Goal: Information Seeking & Learning: Learn about a topic

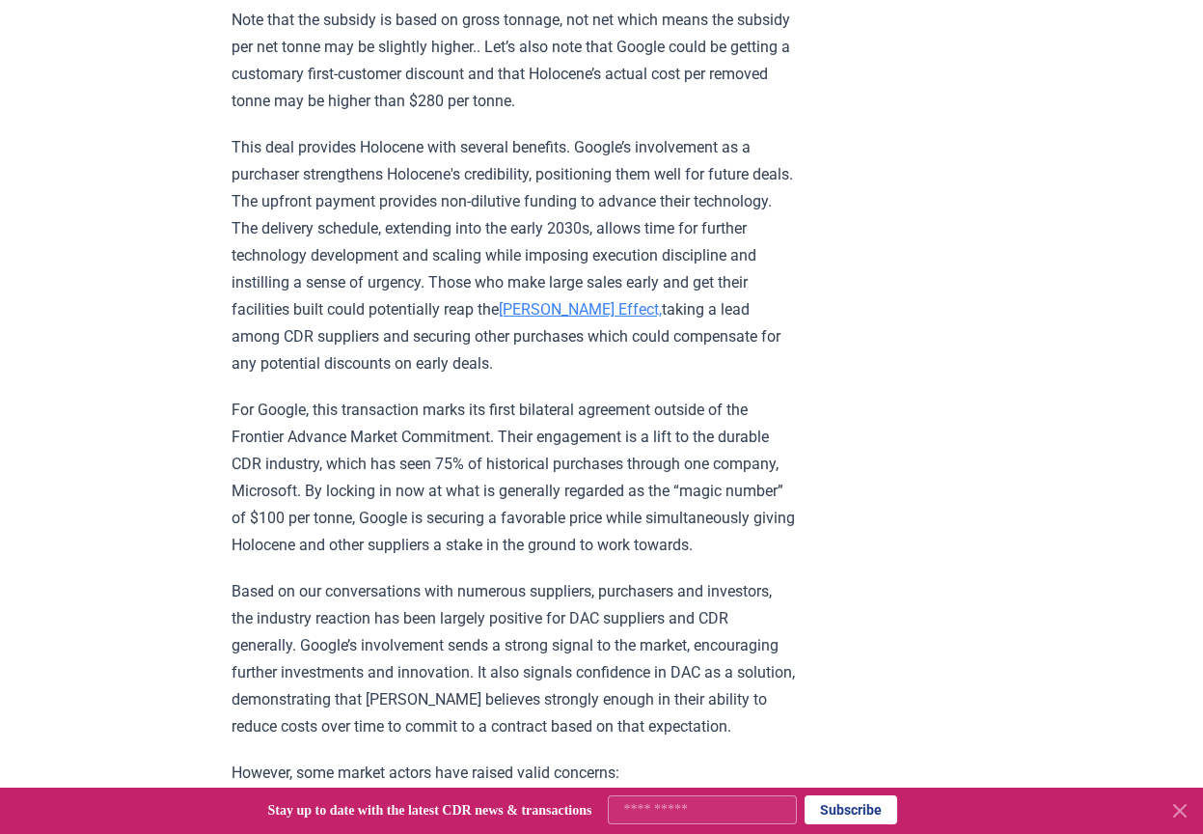
scroll to position [1158, 0]
click at [662, 299] on link "[PERSON_NAME] Effect," at bounding box center [580, 308] width 163 height 18
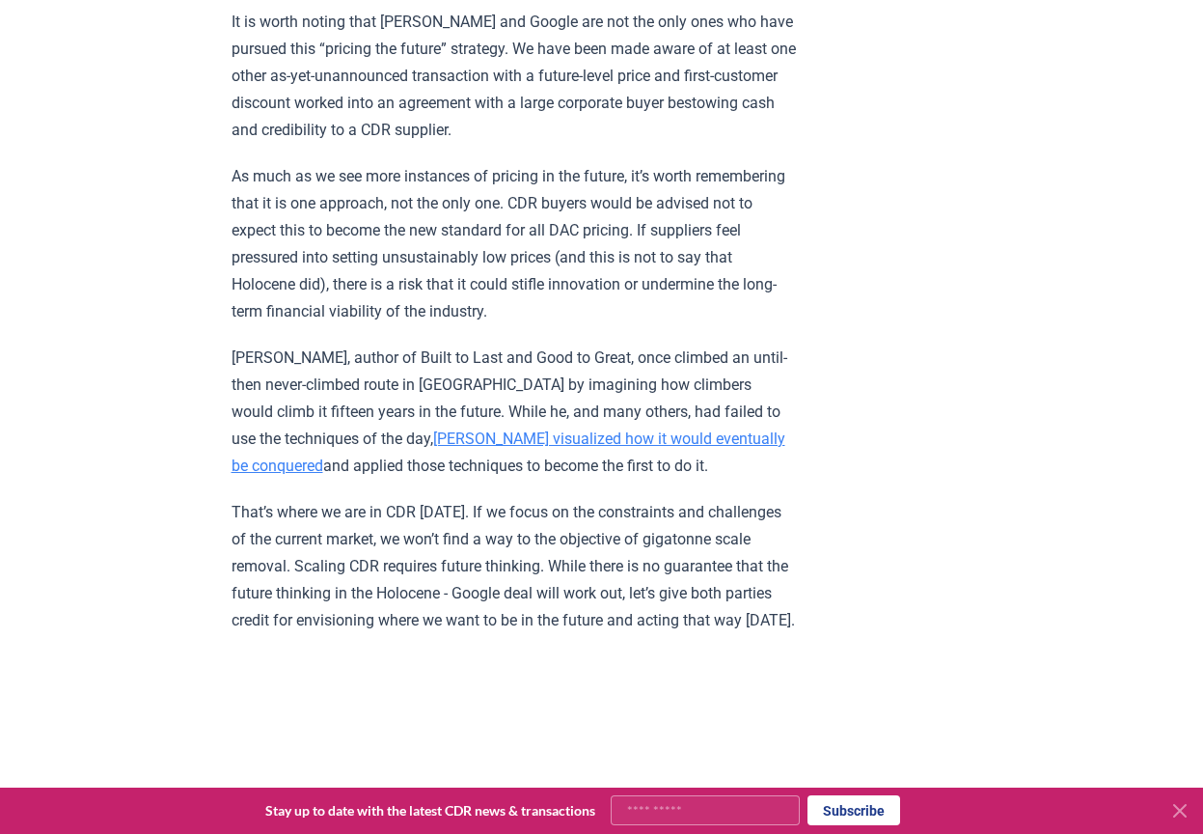
scroll to position [2200, 0]
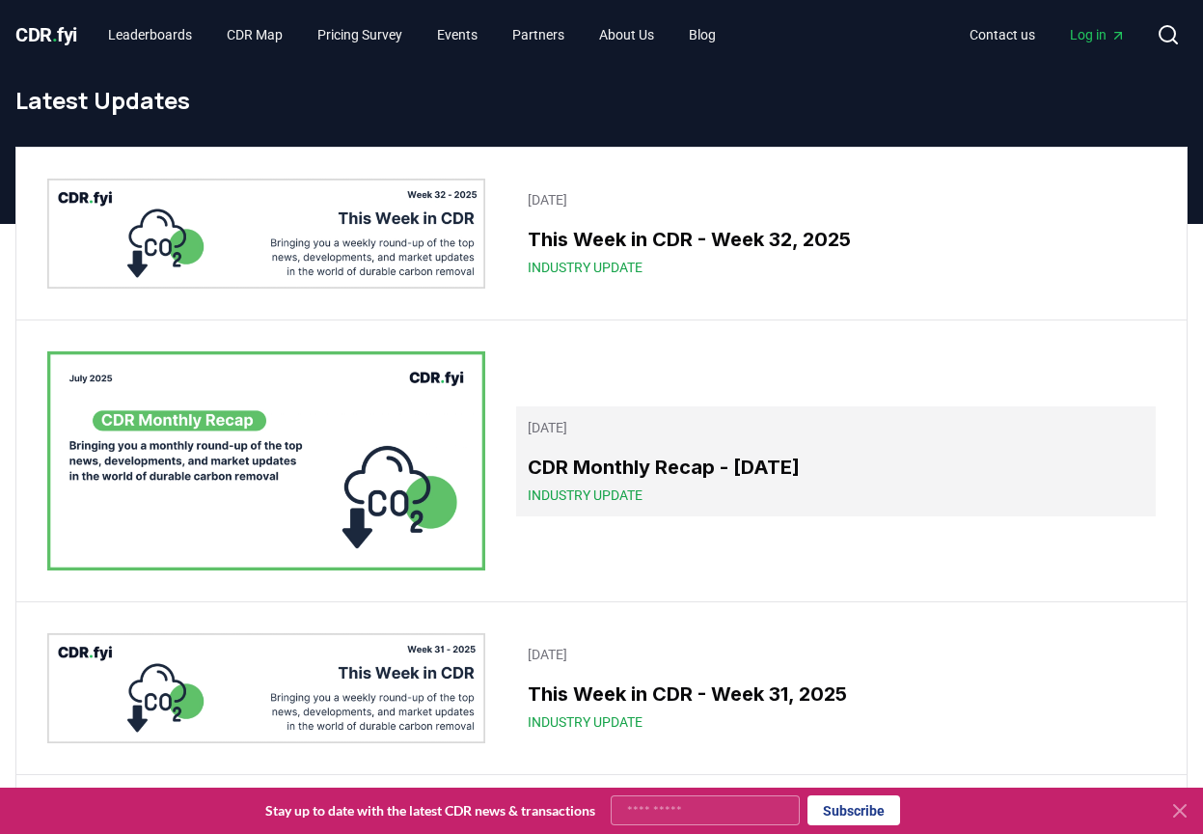
click at [580, 478] on h3 "CDR Monthly Recap - July 2025" at bounding box center [836, 466] width 616 height 29
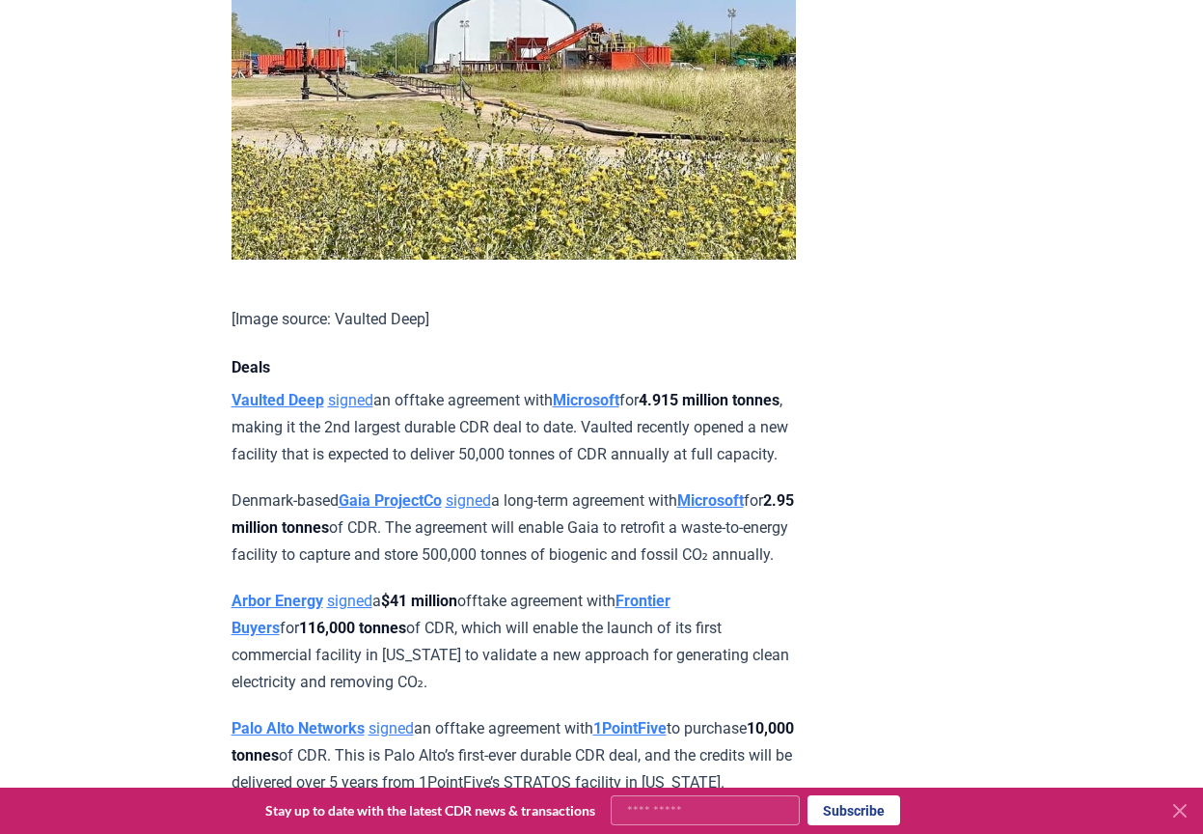
scroll to position [1447, 0]
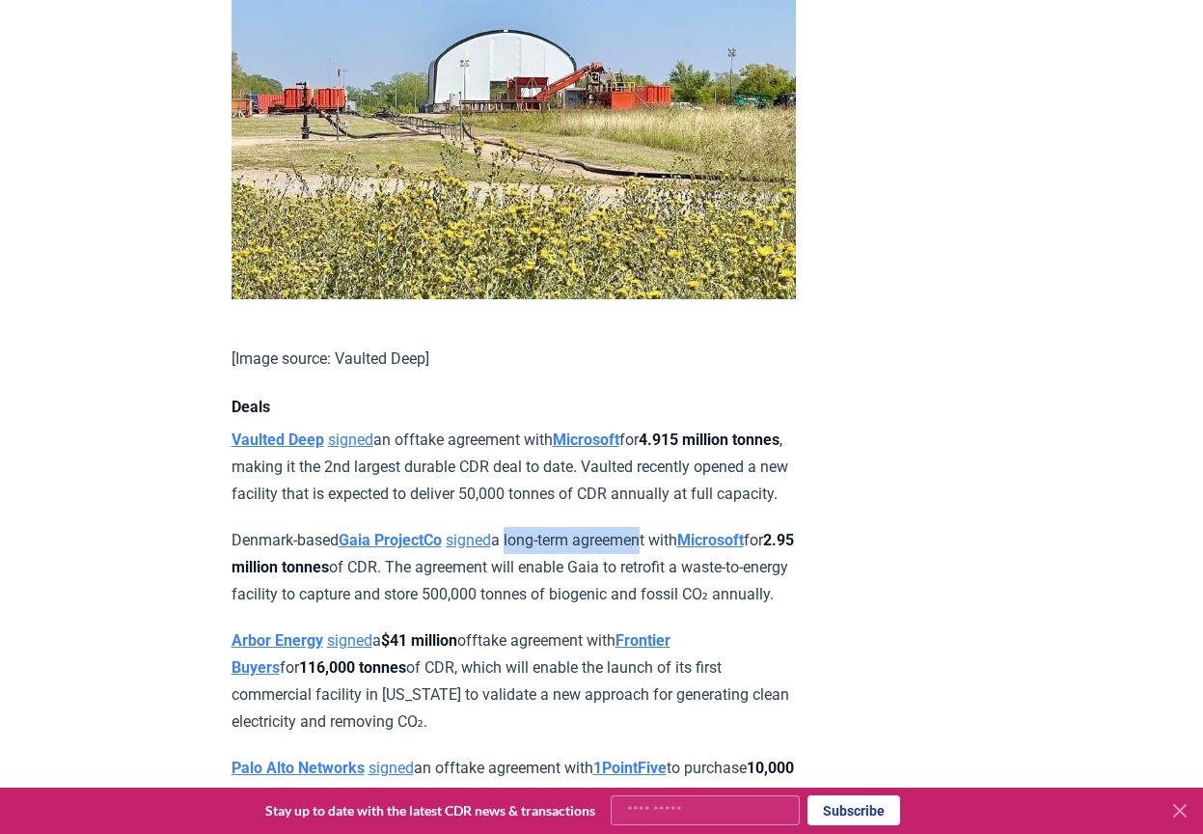
drag, startPoint x: 521, startPoint y: 301, endPoint x: 659, endPoint y: 298, distance: 138.0
click at [659, 527] on p "Denmark-based Gaia ProjectCo signed a long-term agreement with Microsoft for 2.…" at bounding box center [514, 567] width 564 height 81
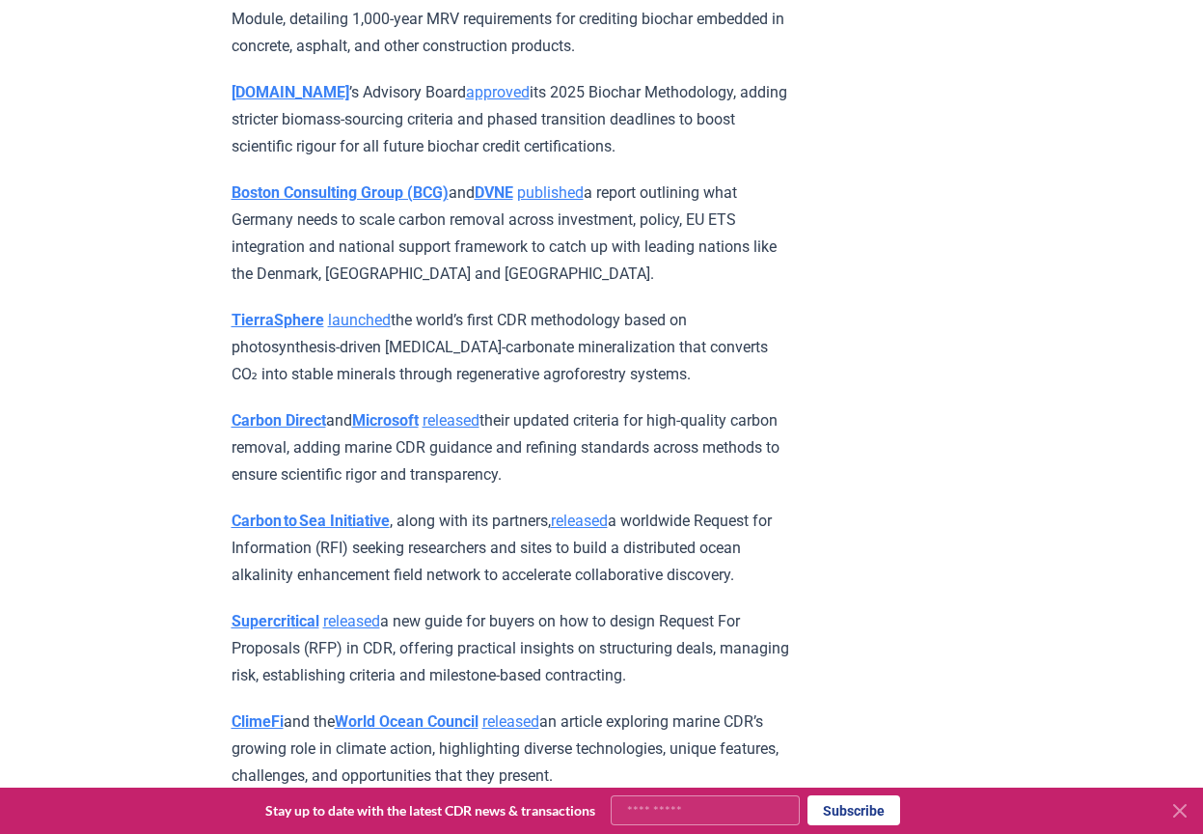
scroll to position [9261, 0]
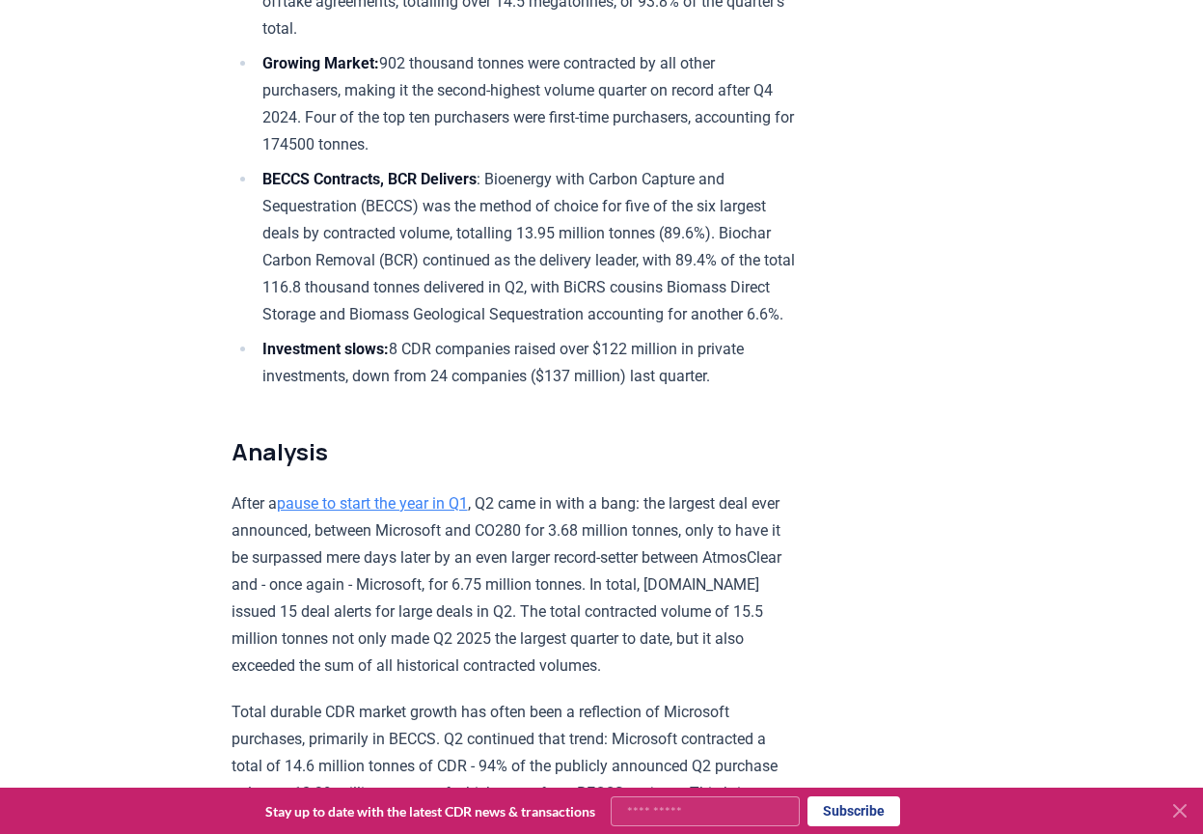
scroll to position [868, 0]
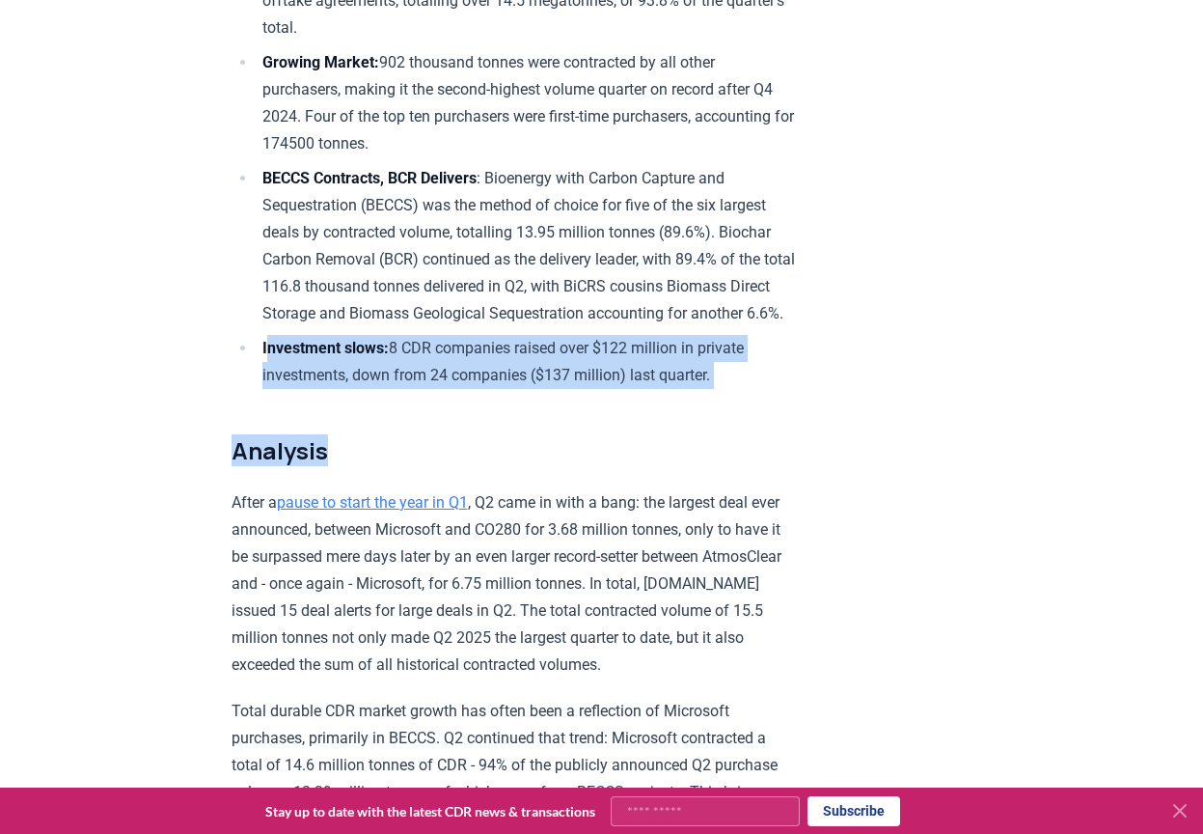
drag, startPoint x: 266, startPoint y: 369, endPoint x: 824, endPoint y: 428, distance: 560.8
click at [707, 381] on li "Investment slows: 8 CDR companies raised over $122 million in private investmen…" at bounding box center [526, 362] width 539 height 54
drag, startPoint x: 246, startPoint y: 364, endPoint x: 722, endPoint y: 408, distance: 477.7
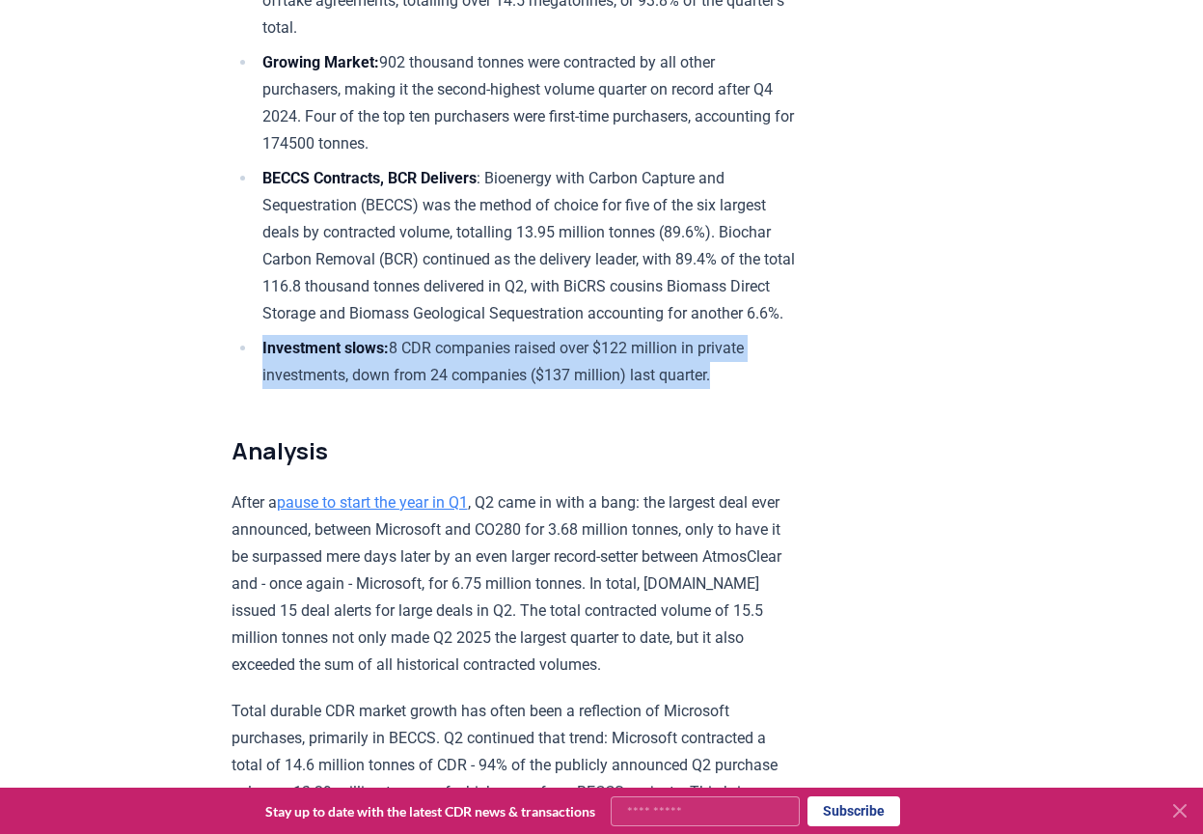
click at [722, 389] on ul "Record Quarter: more tonnes (15.48 million) were contracted in Q2 2025 than all…" at bounding box center [514, 144] width 564 height 490
click at [722, 389] on li "Investment slows: 8 CDR companies raised over $122 million in private investmen…" at bounding box center [526, 362] width 539 height 54
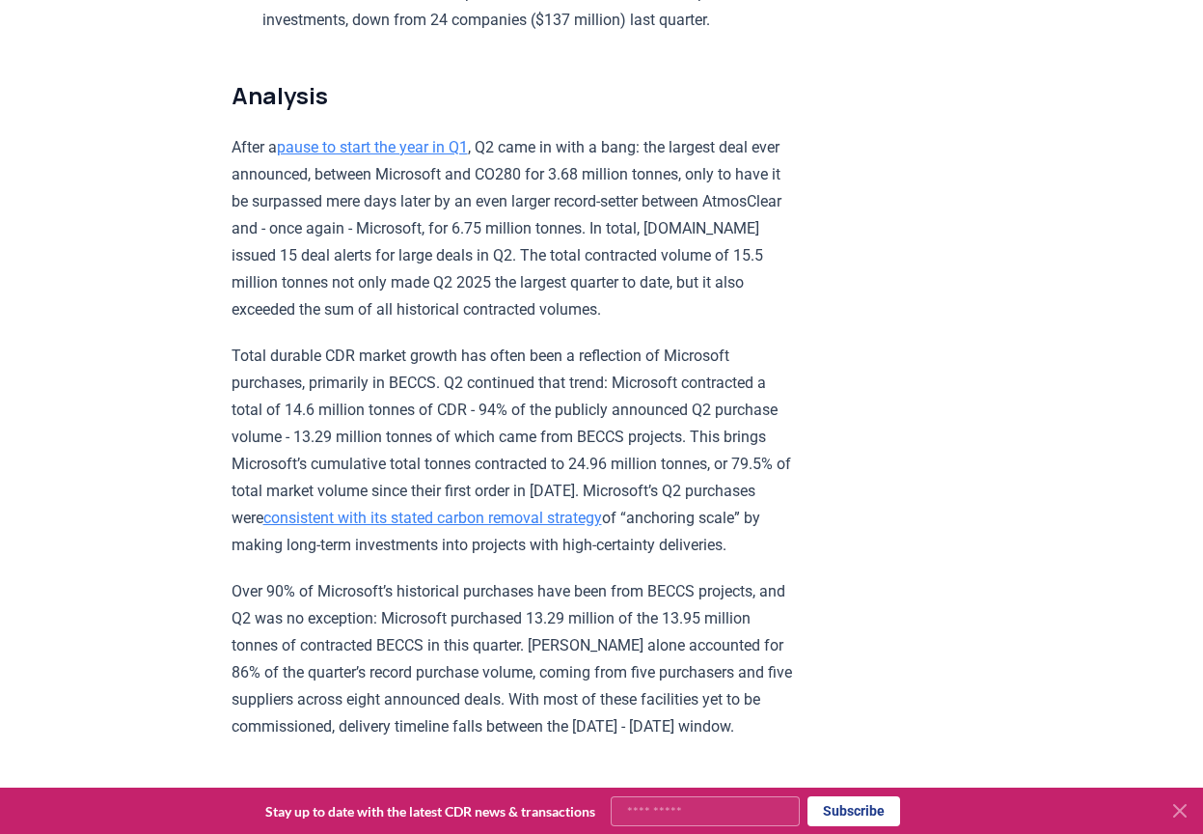
scroll to position [1158, 0]
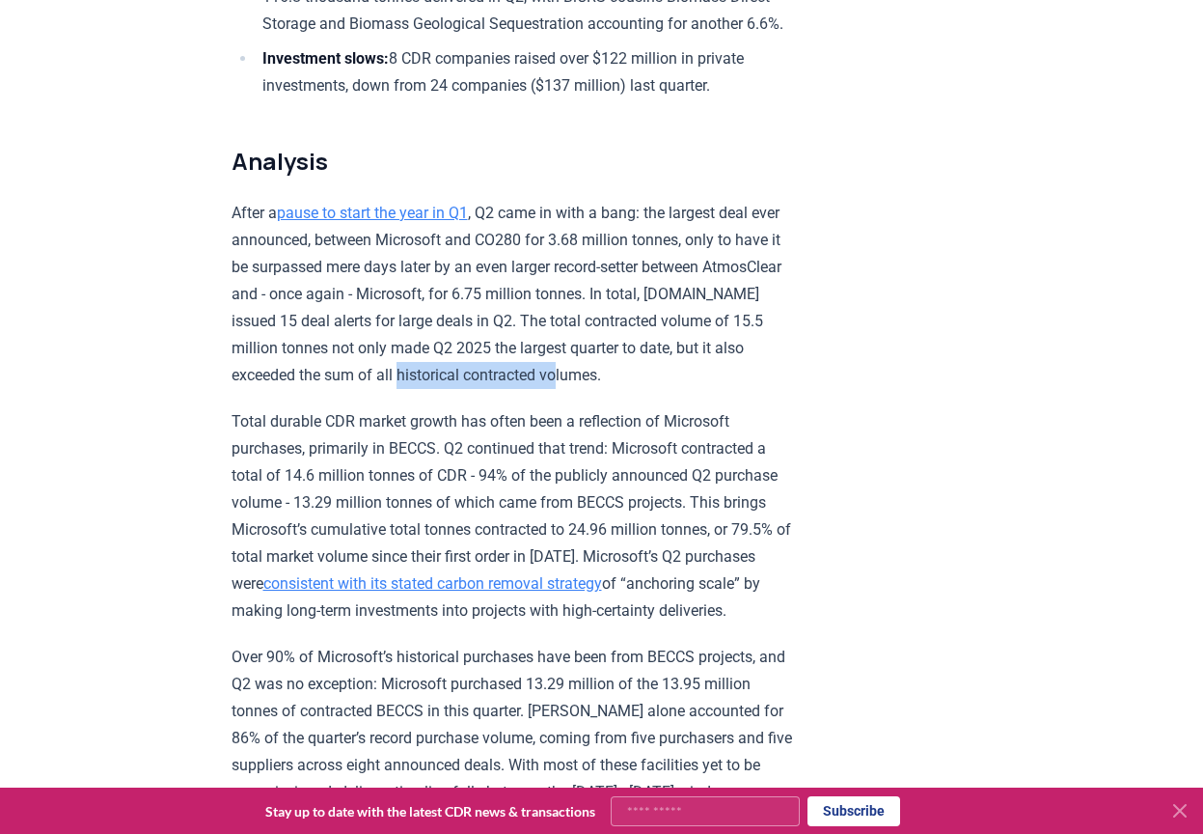
drag, startPoint x: 689, startPoint y: 392, endPoint x: 472, endPoint y: 392, distance: 217.1
click at [472, 389] on p "After a pause to start the year in Q1 , Q2 came in with a bang: the largest dea…" at bounding box center [514, 294] width 564 height 189
click at [499, 388] on p "After a pause to start the year in Q1 , Q2 came in with a bang: the largest dea…" at bounding box center [514, 294] width 564 height 189
click at [466, 700] on p "Over 90% of Microsoft’s historical purchases have been from BECCS projects, and…" at bounding box center [514, 724] width 564 height 162
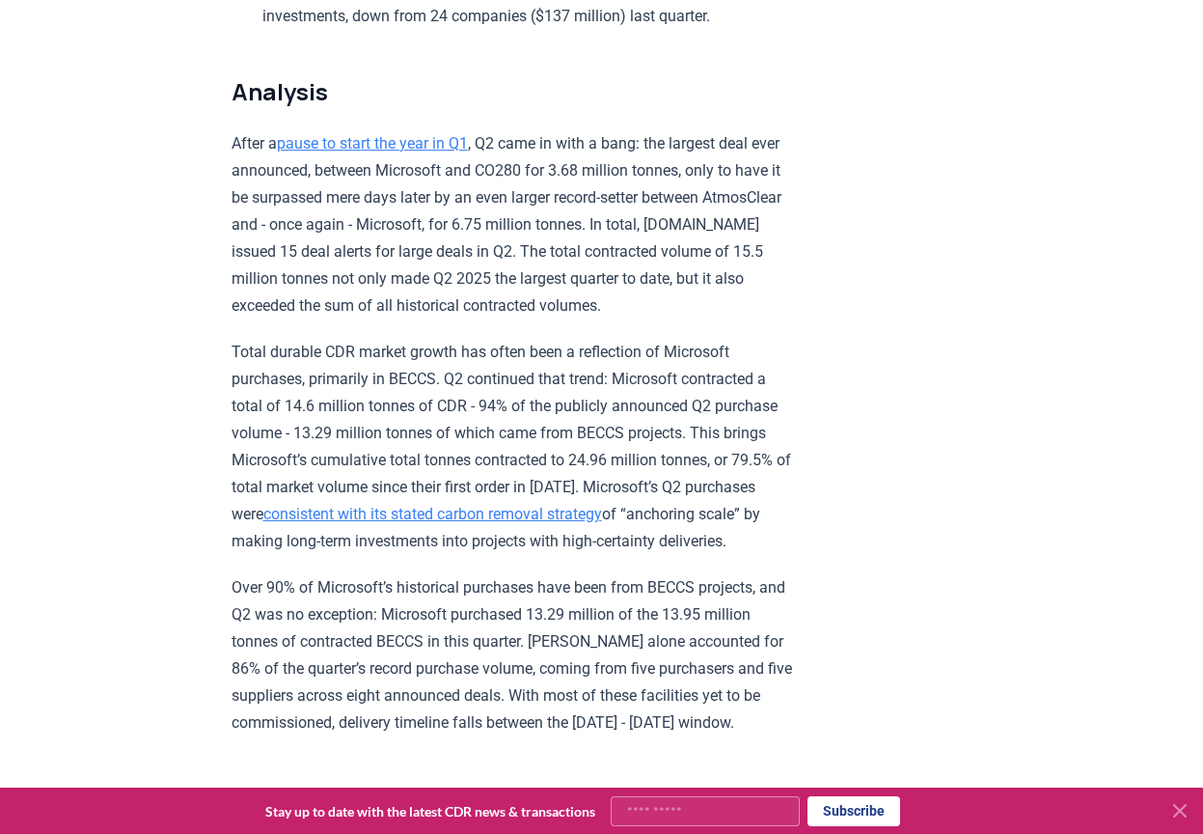
scroll to position [1254, 0]
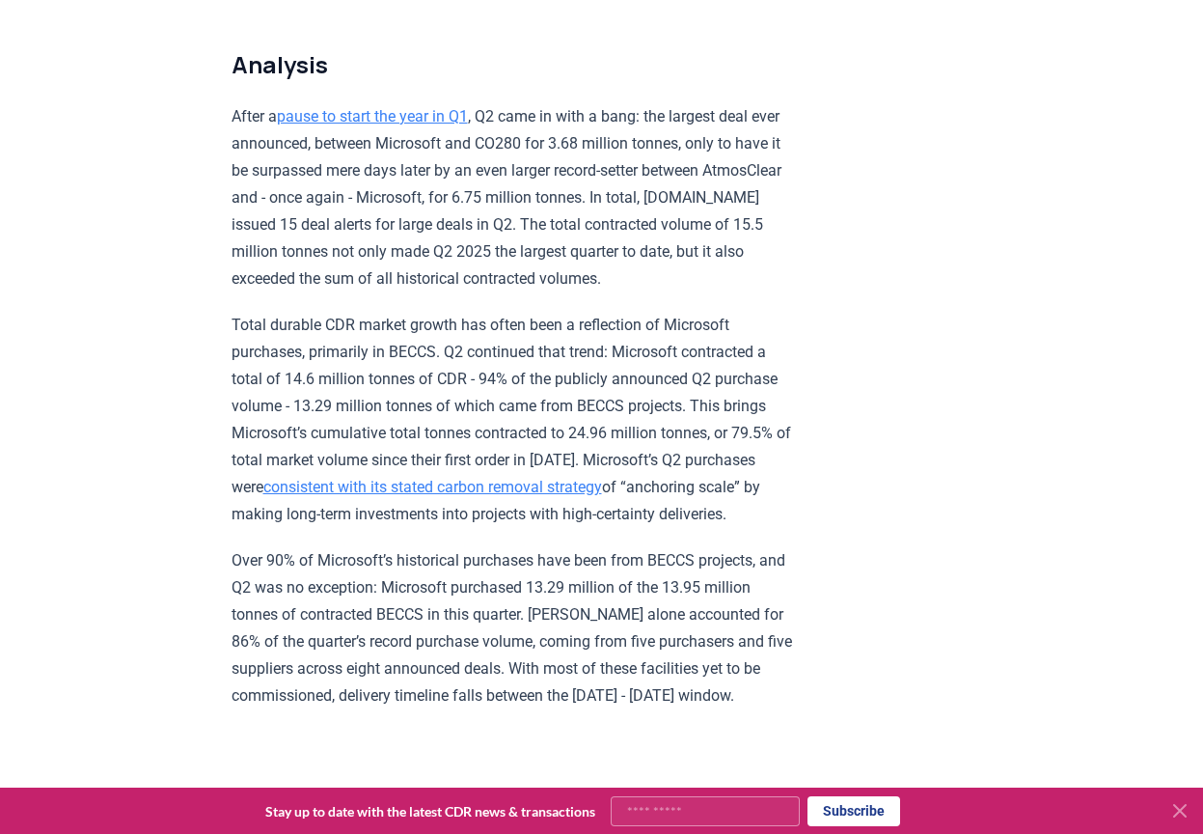
drag, startPoint x: 459, startPoint y: 706, endPoint x: 878, endPoint y: 624, distance: 426.6
drag, startPoint x: 646, startPoint y: 731, endPoint x: 562, endPoint y: 159, distance: 578.2
click at [562, 159] on p "After a pause to start the year in Q1 , Q2 came in with a bang: the largest dea…" at bounding box center [514, 197] width 564 height 189
click at [456, 399] on p "Total durable CDR market growth has often been a reflection of Microsoft purcha…" at bounding box center [514, 420] width 564 height 216
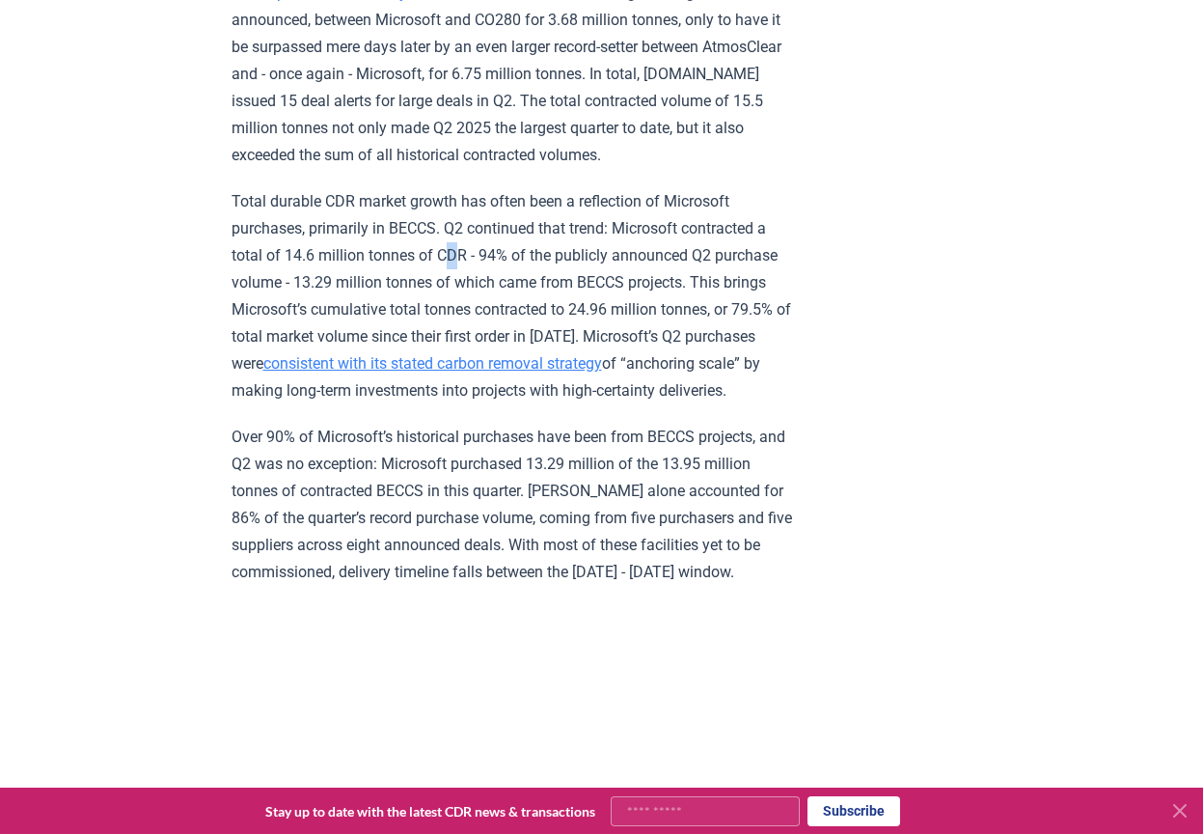
scroll to position [1351, 0]
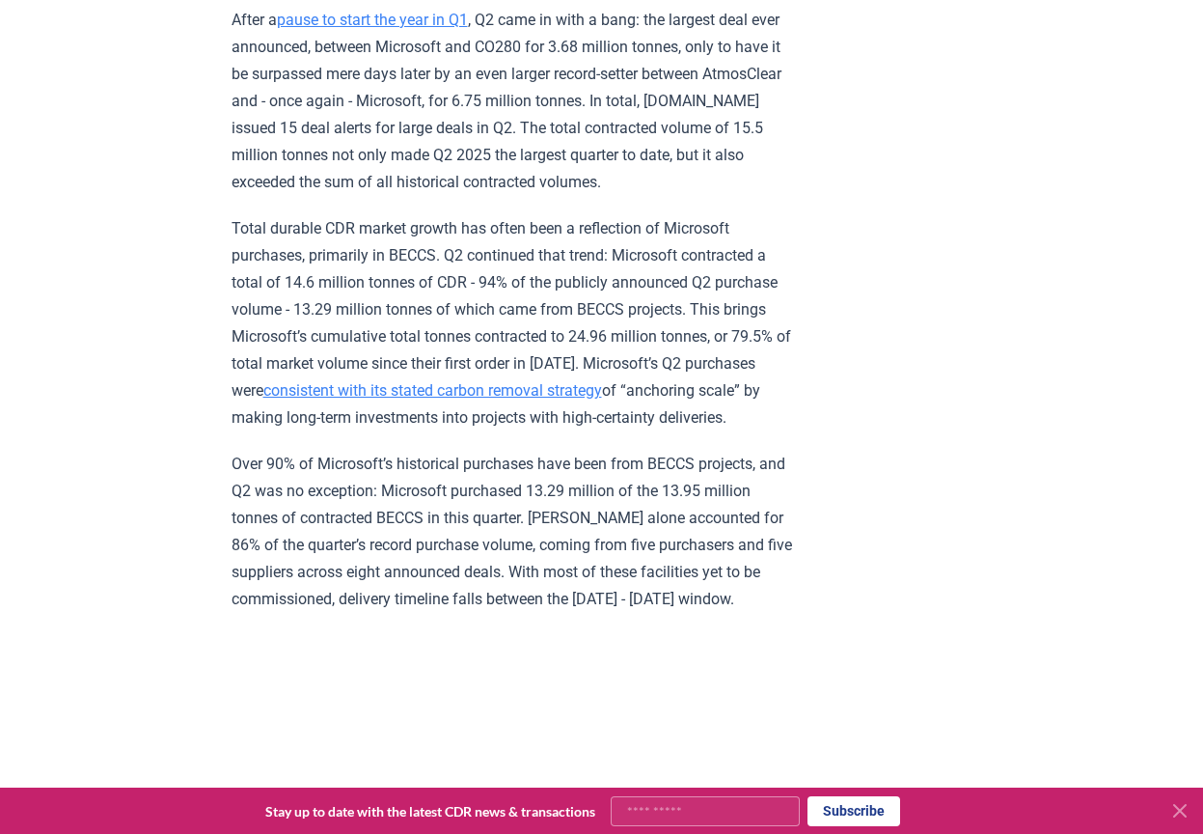
drag, startPoint x: 905, startPoint y: 434, endPoint x: 909, endPoint y: 446, distance: 12.2
drag, startPoint x: 909, startPoint y: 446, endPoint x: 870, endPoint y: 507, distance: 72.8
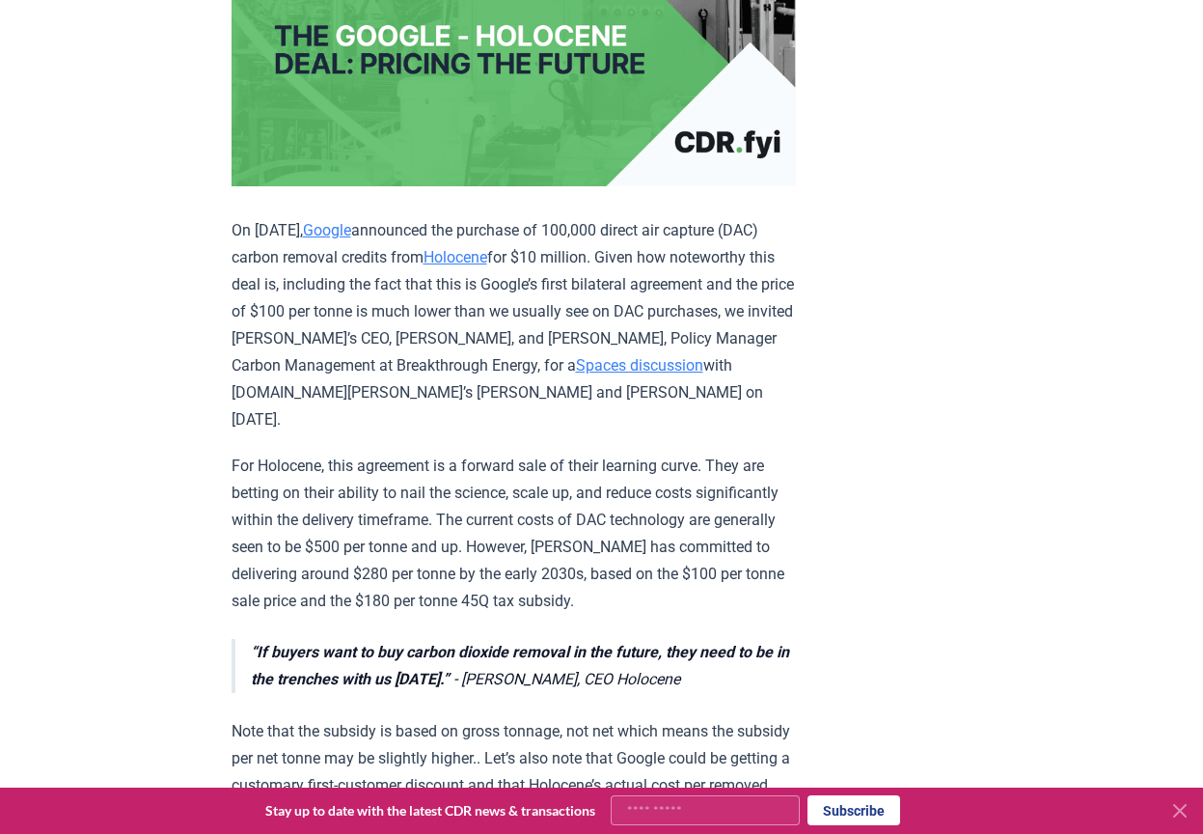
scroll to position [560, 0]
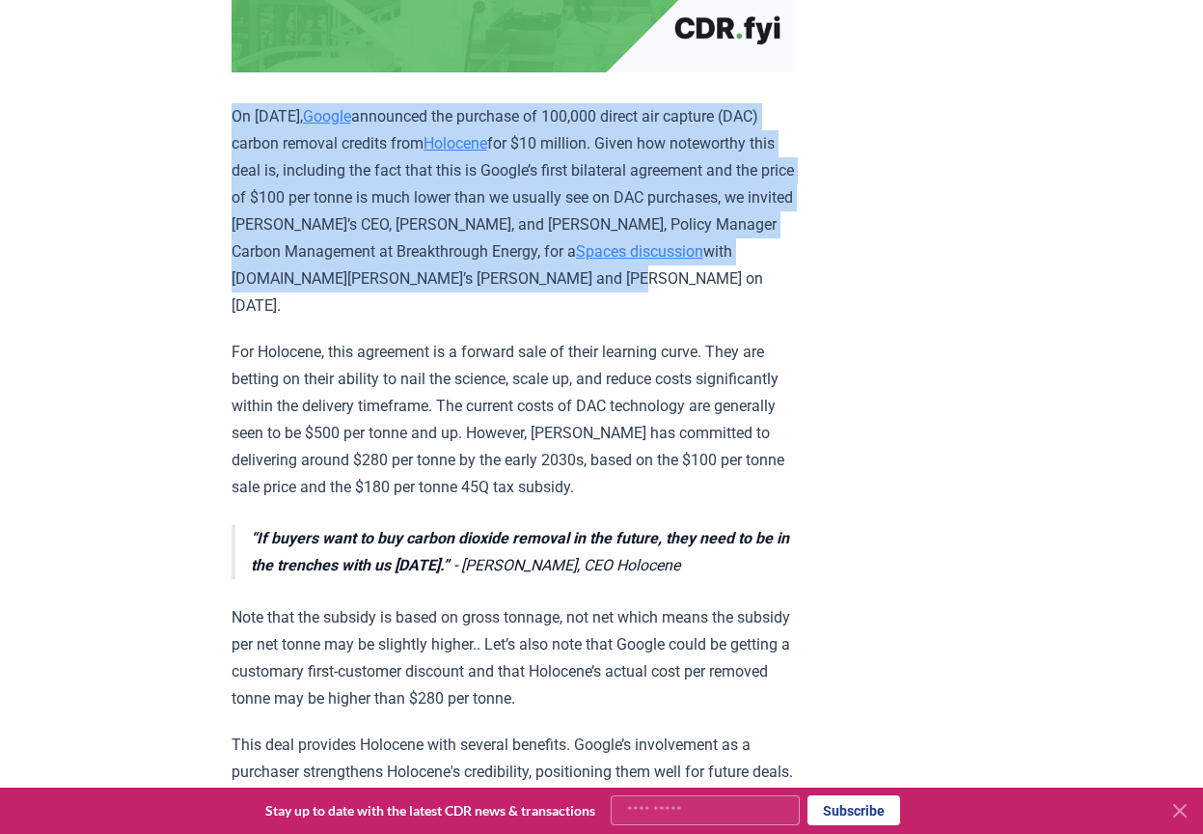
drag, startPoint x: 165, startPoint y: 96, endPoint x: 767, endPoint y: 286, distance: 631.0
click at [766, 286] on p "On [DATE], Google announced the purchase of 100,000 direct air capture (DAC) ca…" at bounding box center [514, 211] width 564 height 216
click at [395, 216] on p "On [DATE], Google announced the purchase of 100,000 direct air capture (DAC) ca…" at bounding box center [514, 211] width 564 height 216
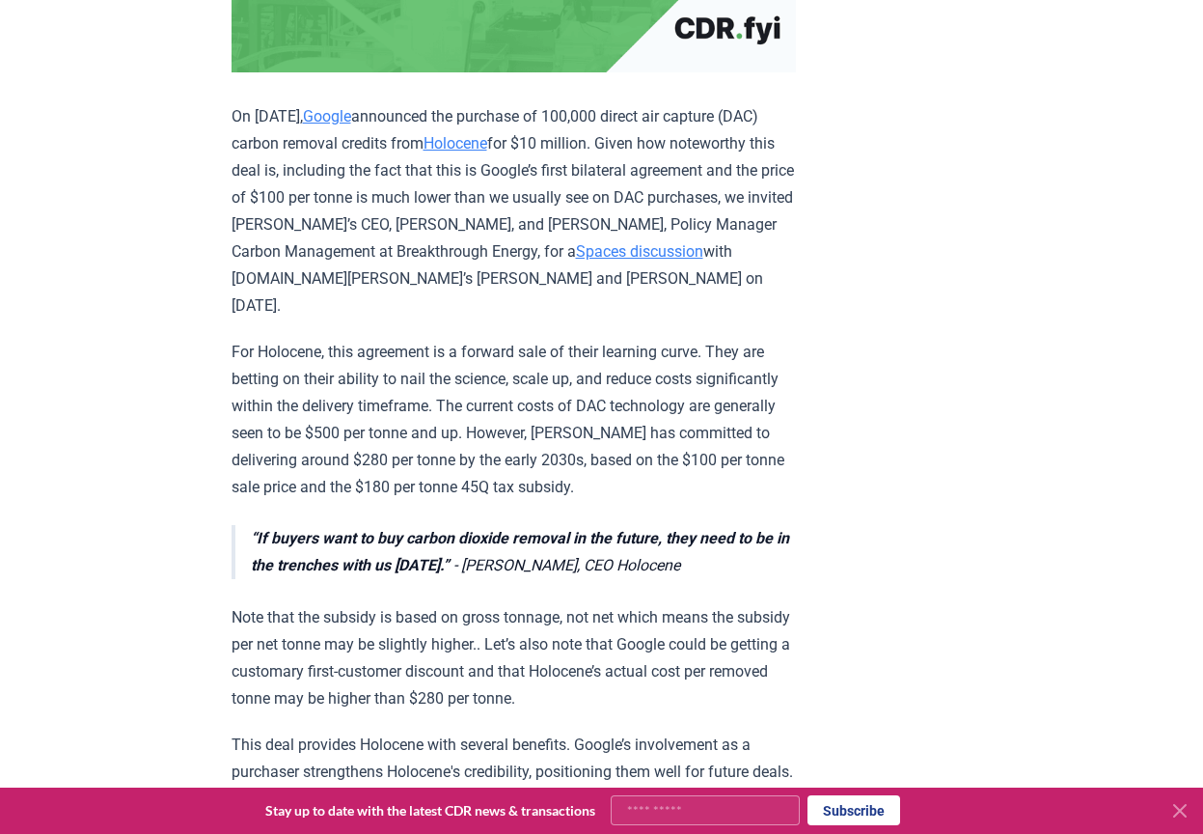
click at [486, 140] on link "Holocene" at bounding box center [456, 143] width 64 height 18
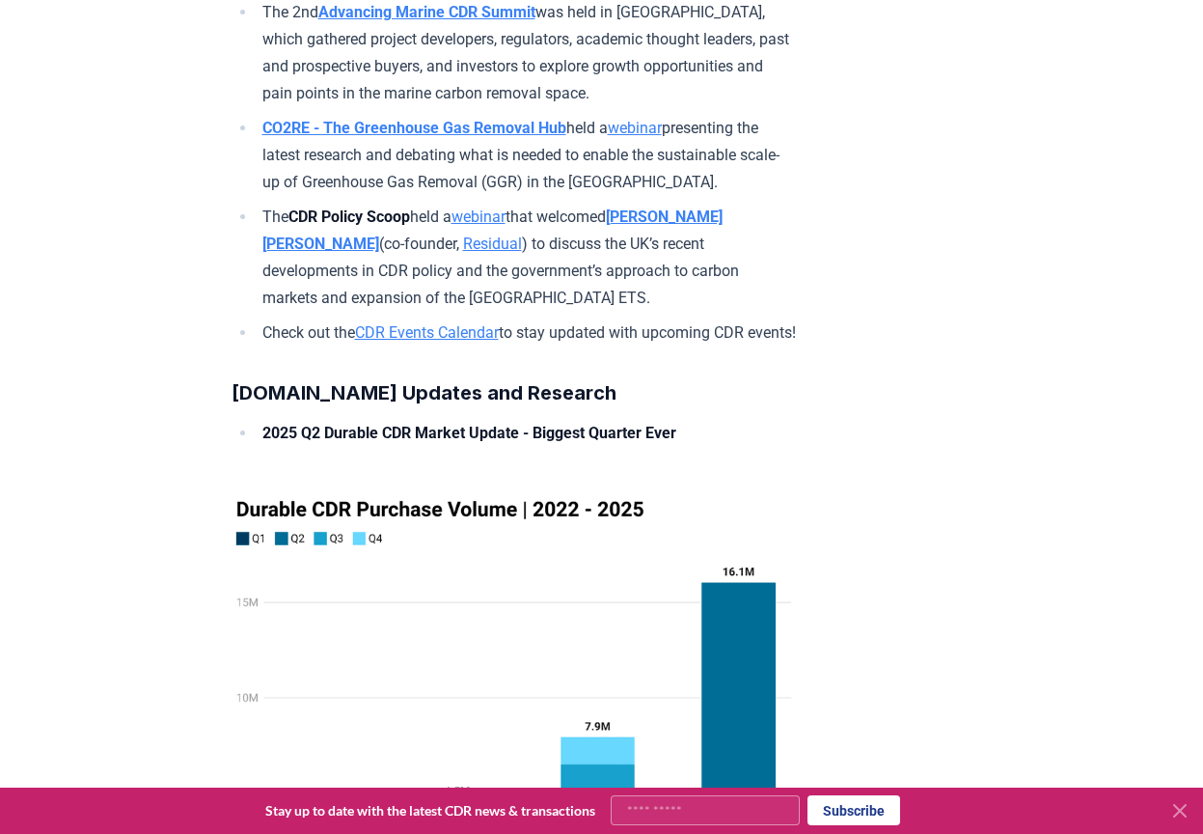
scroll to position [10708, 0]
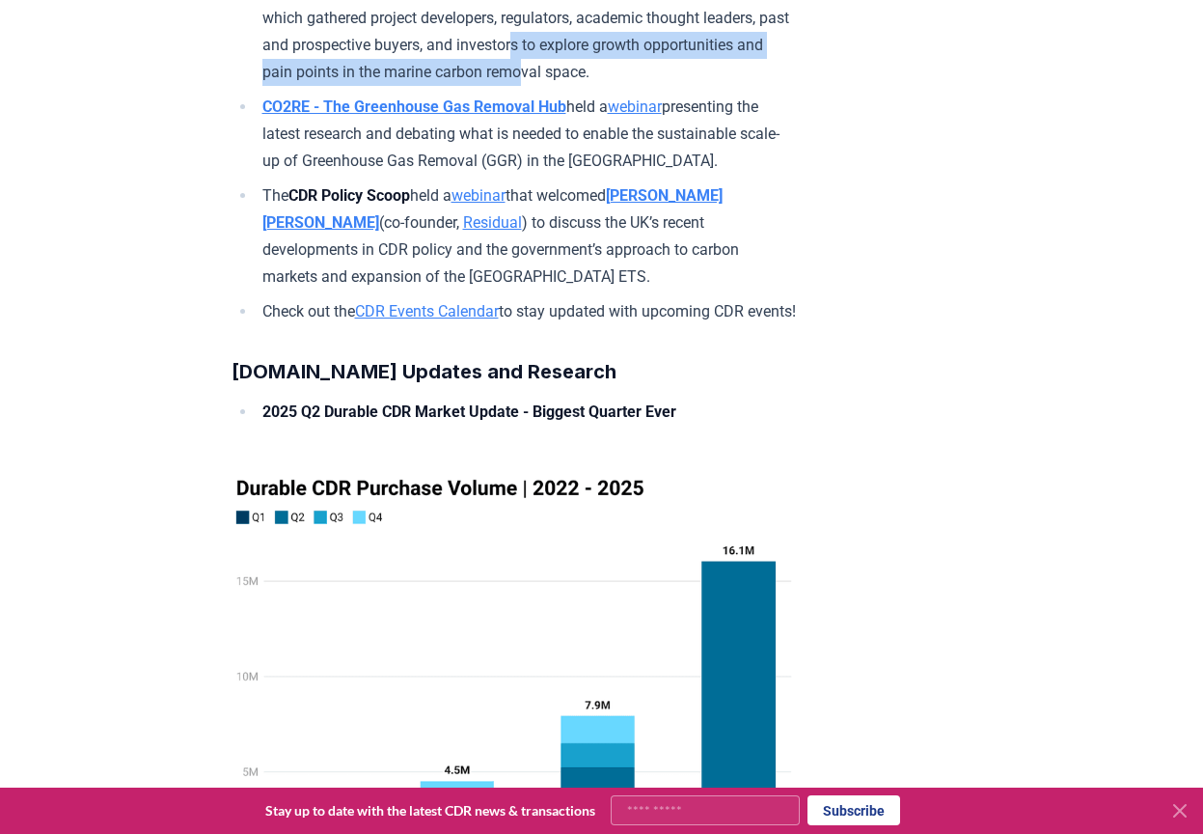
drag, startPoint x: 796, startPoint y: 254, endPoint x: 520, endPoint y: 216, distance: 278.5
click at [529, 86] on li "The 2nd Advancing Marine CDR Summit was held in [GEOGRAPHIC_DATA], which gather…" at bounding box center [526, 32] width 539 height 108
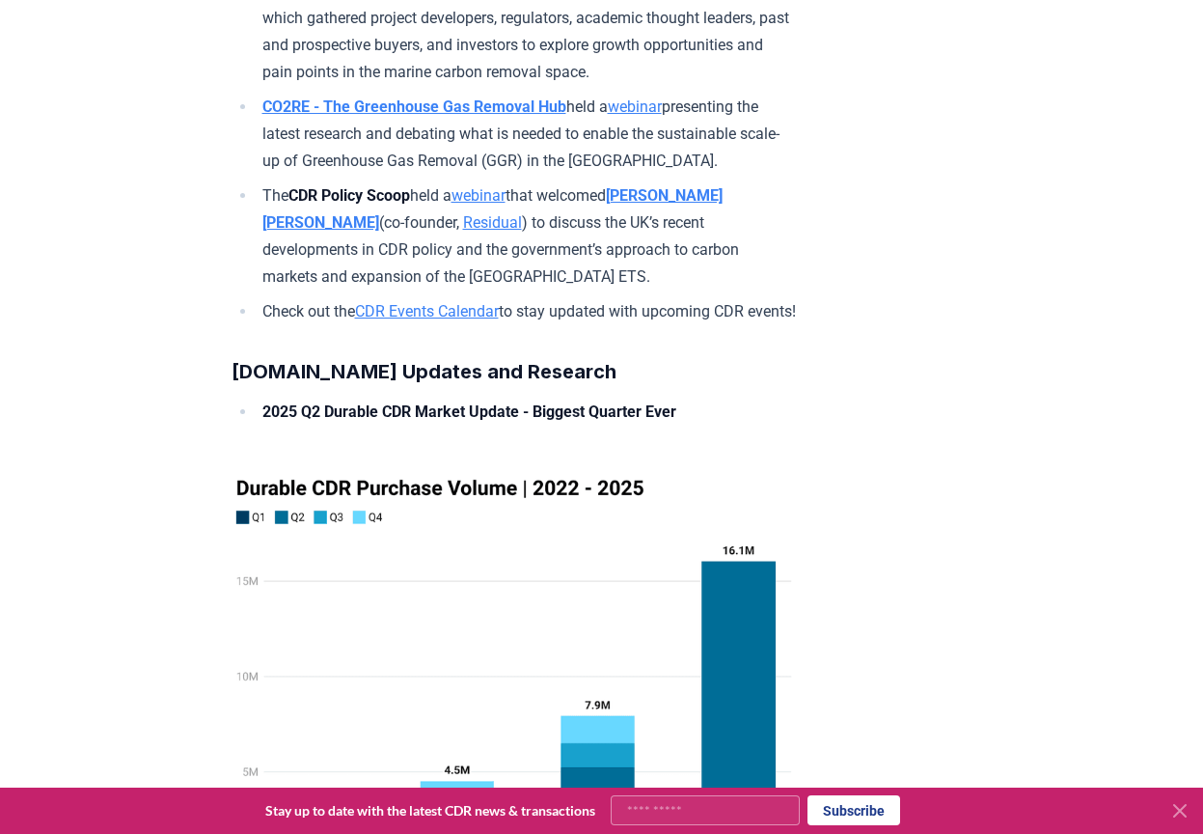
drag, startPoint x: 14, startPoint y: 205, endPoint x: 85, endPoint y: 208, distance: 71.4
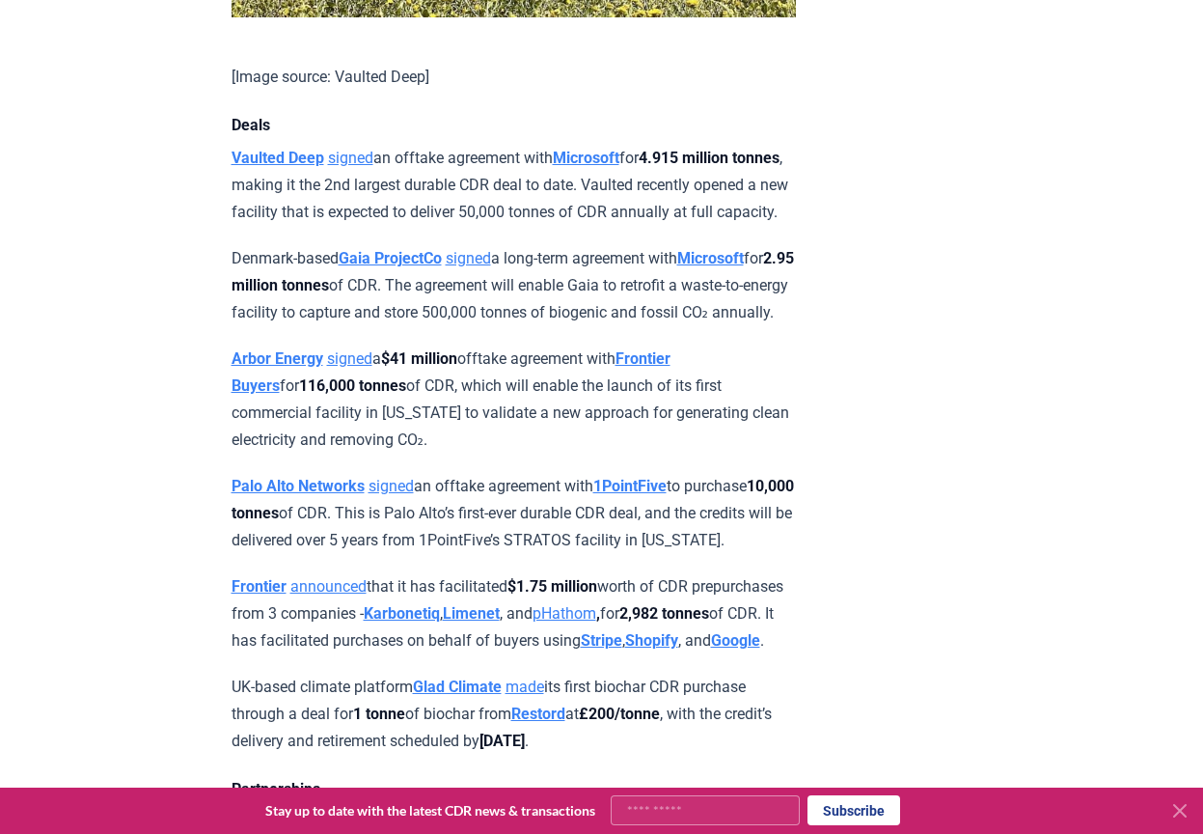
scroll to position [1544, 0]
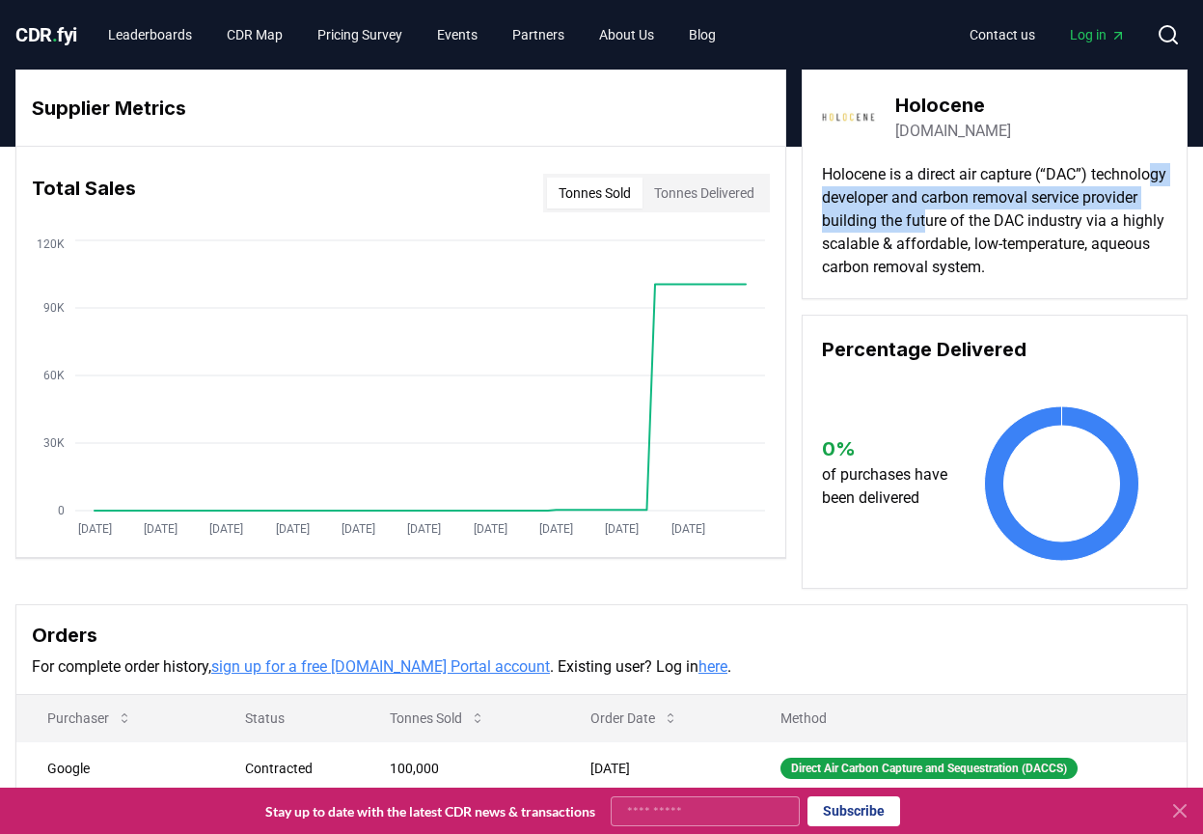
drag, startPoint x: 881, startPoint y: 193, endPoint x: 1048, endPoint y: 224, distance: 169.7
click at [1048, 224] on p "Holocene is a direct air capture (“DAC”) technology developer and carbon remova…" at bounding box center [994, 221] width 345 height 116
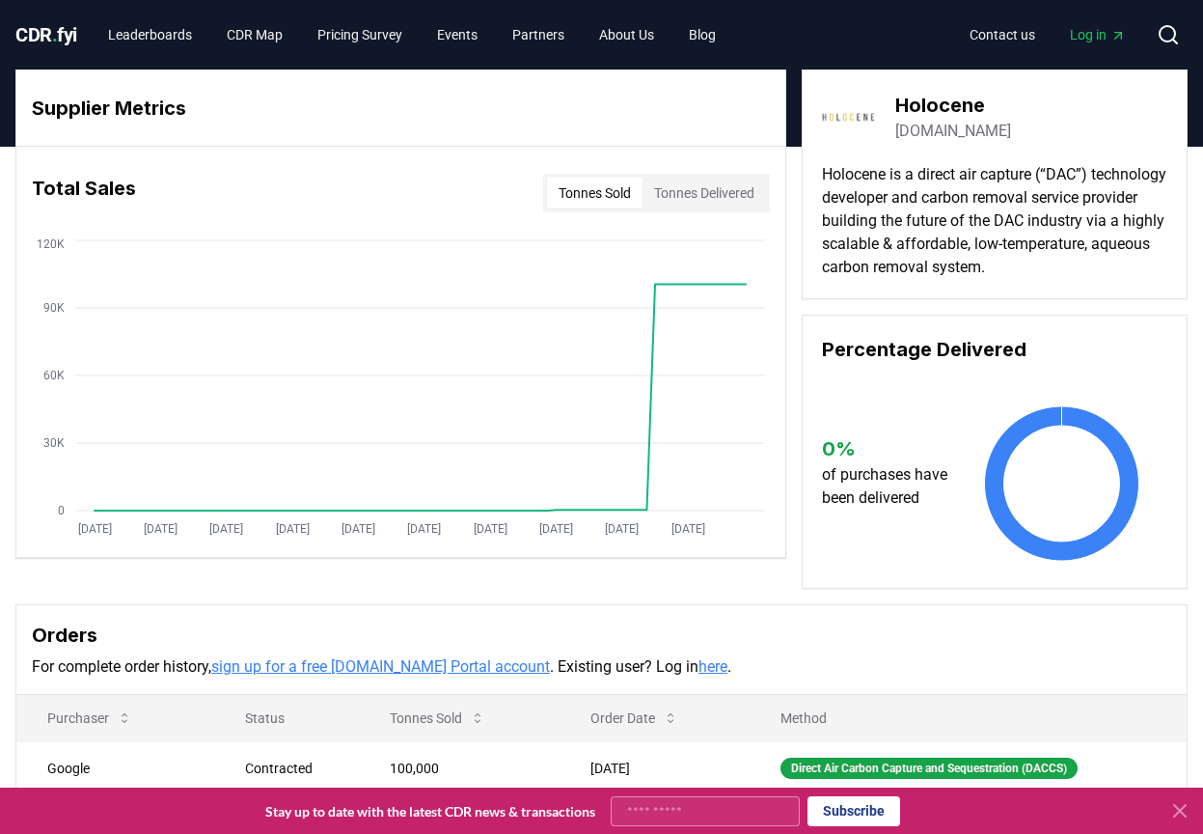
click at [1055, 129] on div "Holocene [DOMAIN_NAME]" at bounding box center [994, 117] width 345 height 54
click at [1058, 160] on div "Holocene [DOMAIN_NAME] Holocene is a direct air capture (“DAC”) technology deve…" at bounding box center [995, 184] width 386 height 230
click at [1122, 263] on p "Holocene is a direct air capture (“DAC”) technology developer and carbon remova…" at bounding box center [994, 221] width 345 height 116
click at [678, 302] on icon "[DATE] [DATE] [DATE] [DATE] [DATE] [DATE] [DATE] [DATE] [DATE] [DATE] 0 30K 60K…" at bounding box center [392, 389] width 753 height 309
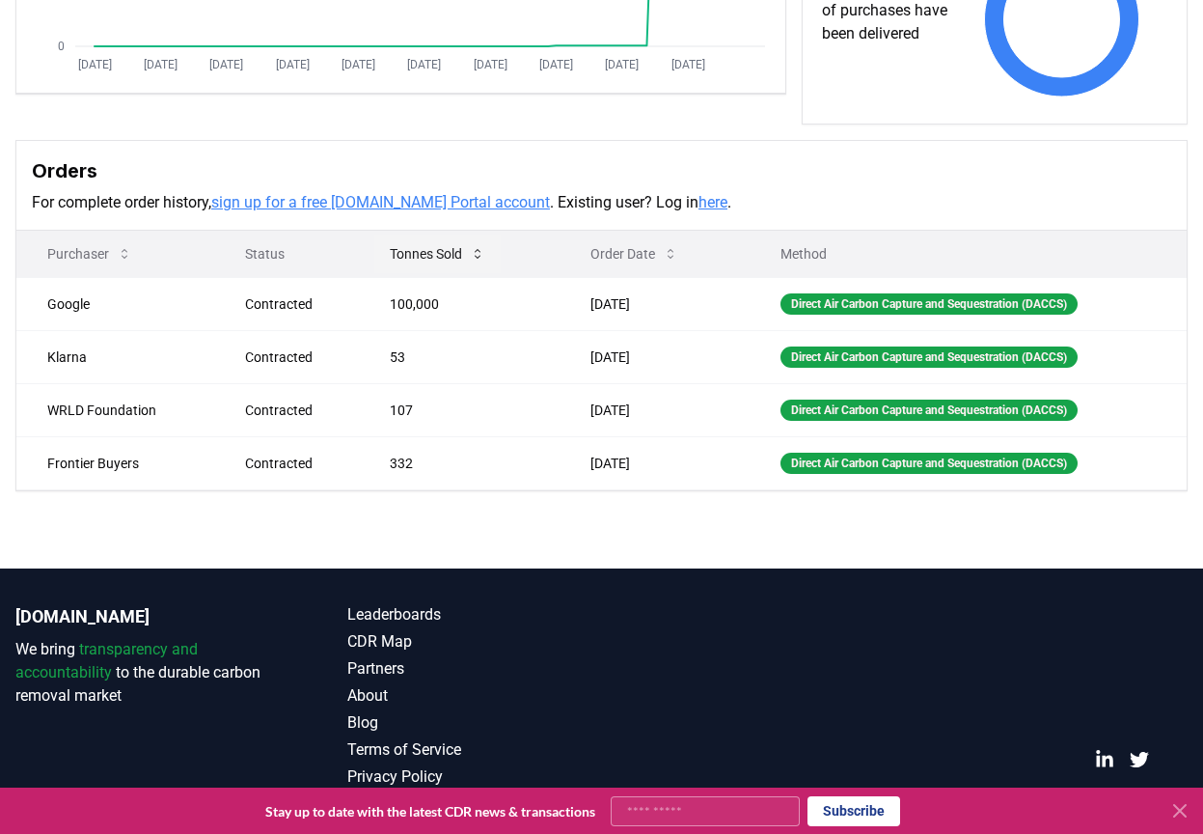
scroll to position [480, 0]
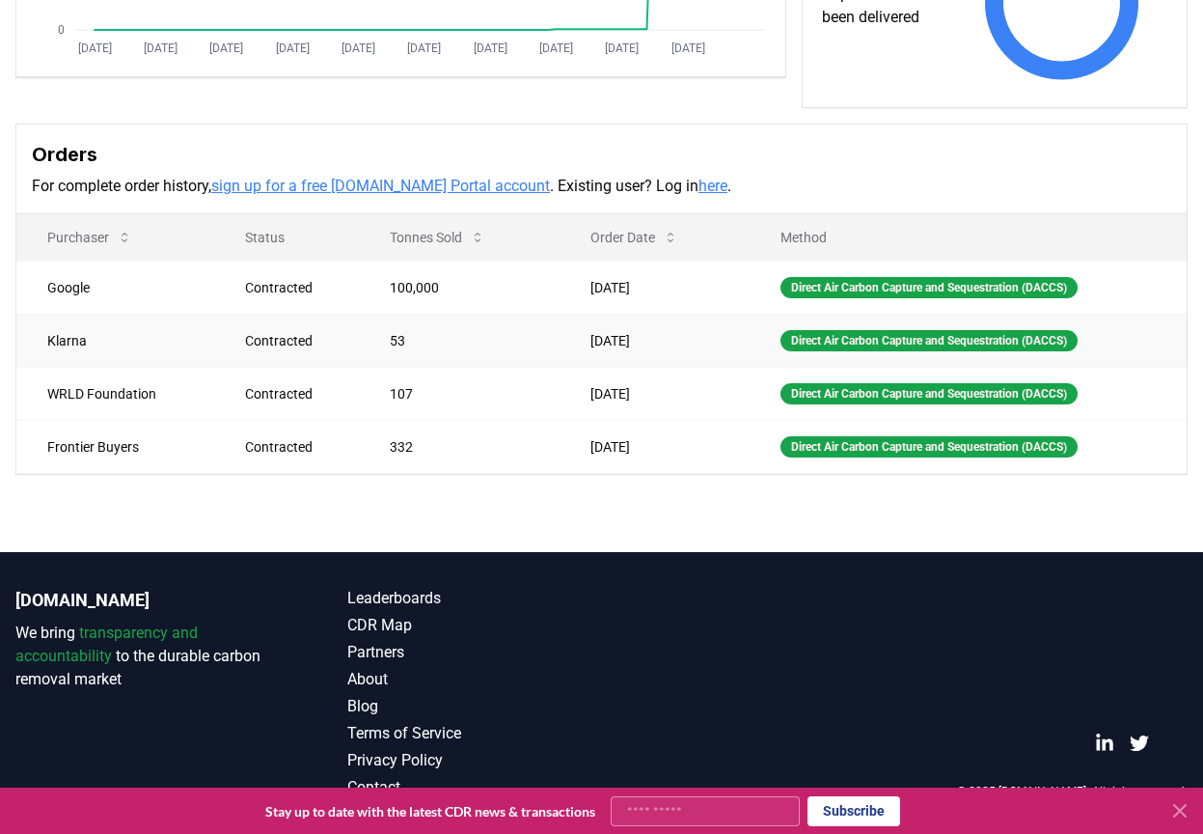
drag, startPoint x: 473, startPoint y: 318, endPoint x: 457, endPoint y: 322, distance: 15.9
click at [457, 321] on td "53" at bounding box center [459, 340] width 200 height 53
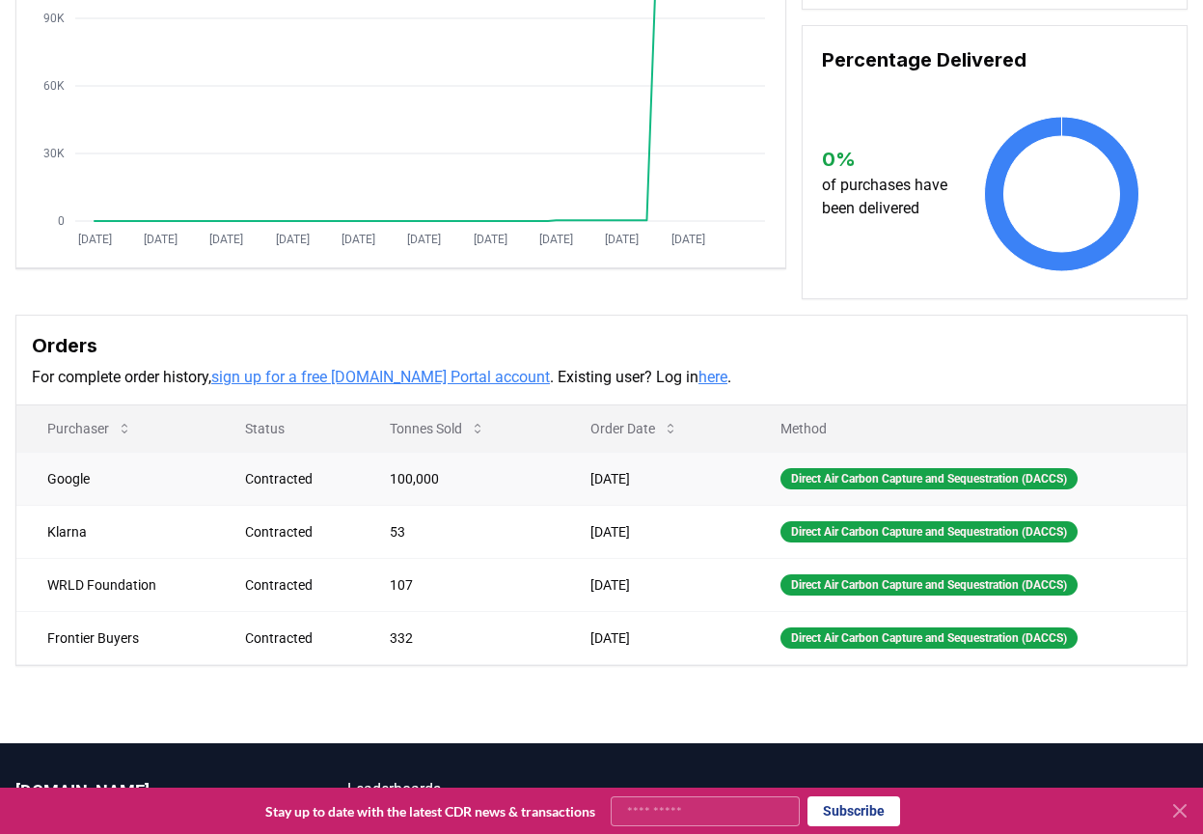
scroll to position [287, 0]
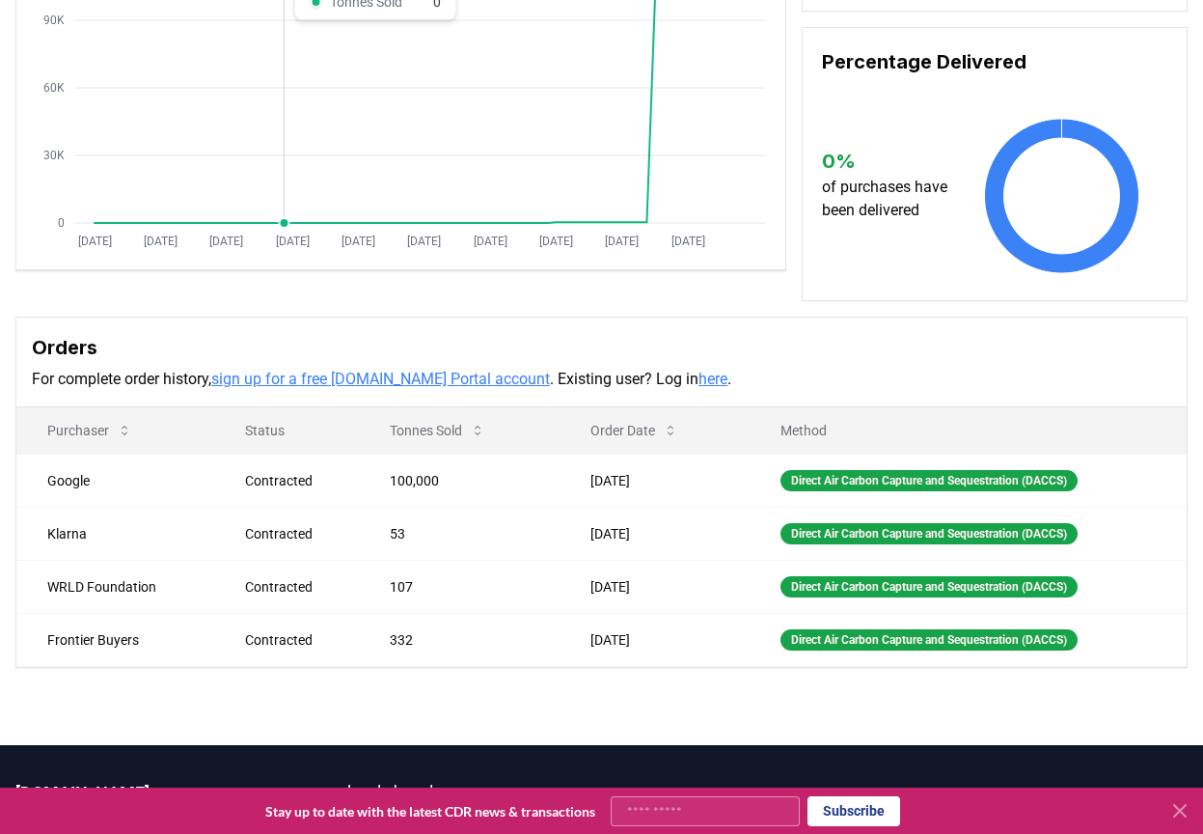
click at [288, 202] on icon "[DATE] [DATE] [DATE] [DATE] [DATE] [DATE] [DATE] [DATE] [DATE] [DATE] 0 30K 60K…" at bounding box center [392, 102] width 753 height 309
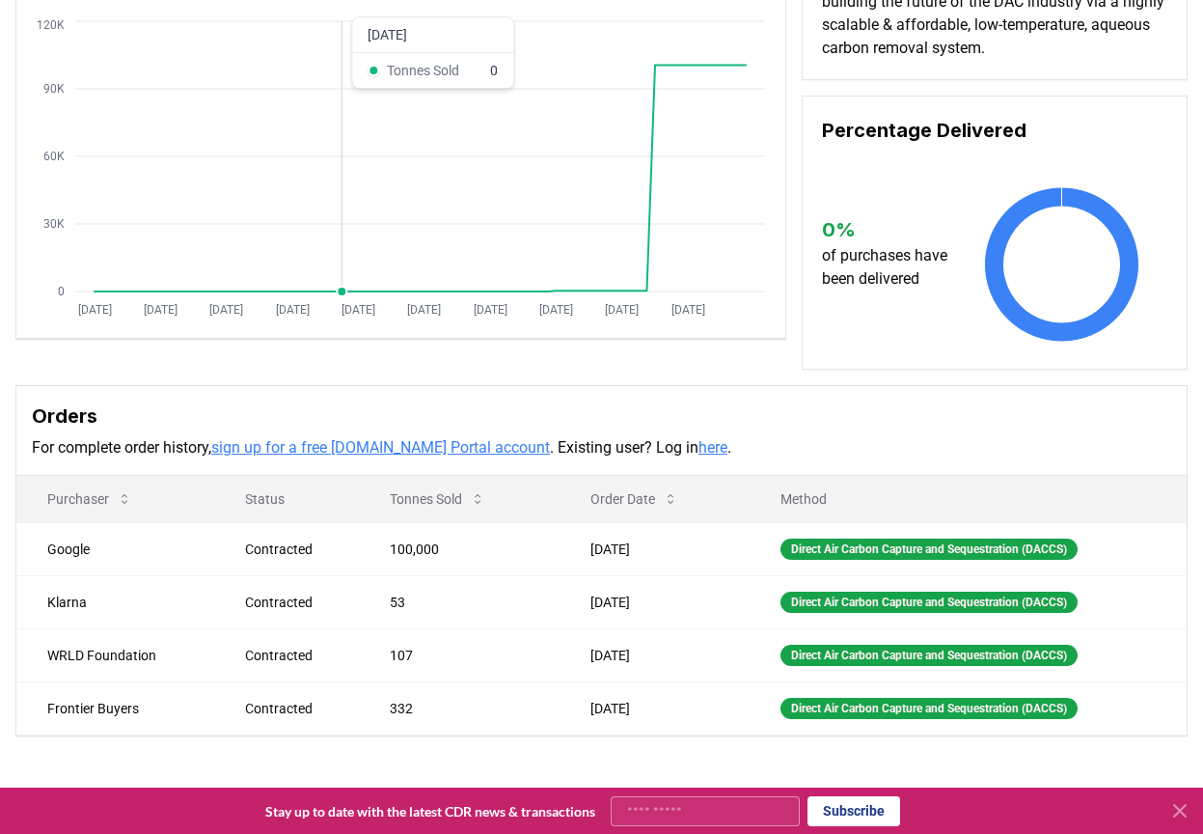
scroll to position [191, 0]
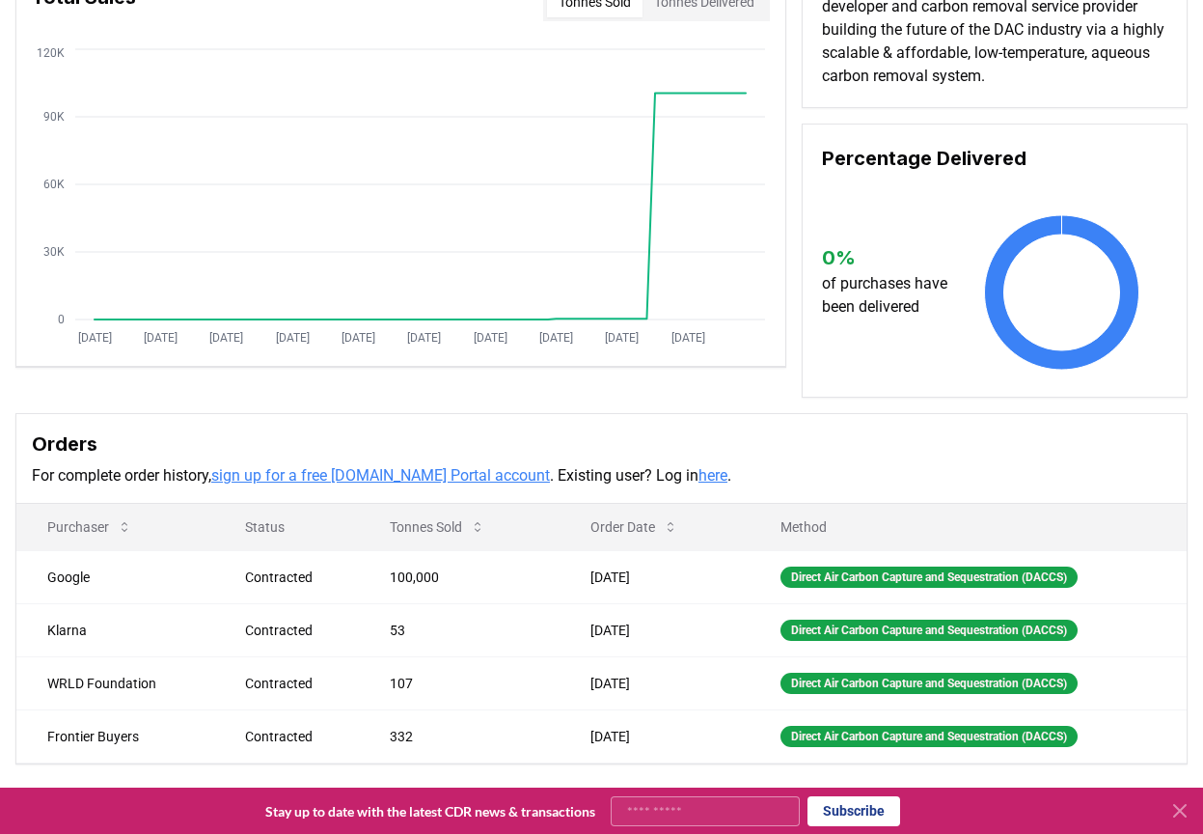
drag, startPoint x: 3, startPoint y: 560, endPoint x: 14, endPoint y: 795, distance: 235.6
drag, startPoint x: 14, startPoint y: 795, endPoint x: 311, endPoint y: 431, distance: 469.6
click at [311, 439] on h3 "Orders" at bounding box center [601, 443] width 1139 height 29
